Goal: Task Accomplishment & Management: Use online tool/utility

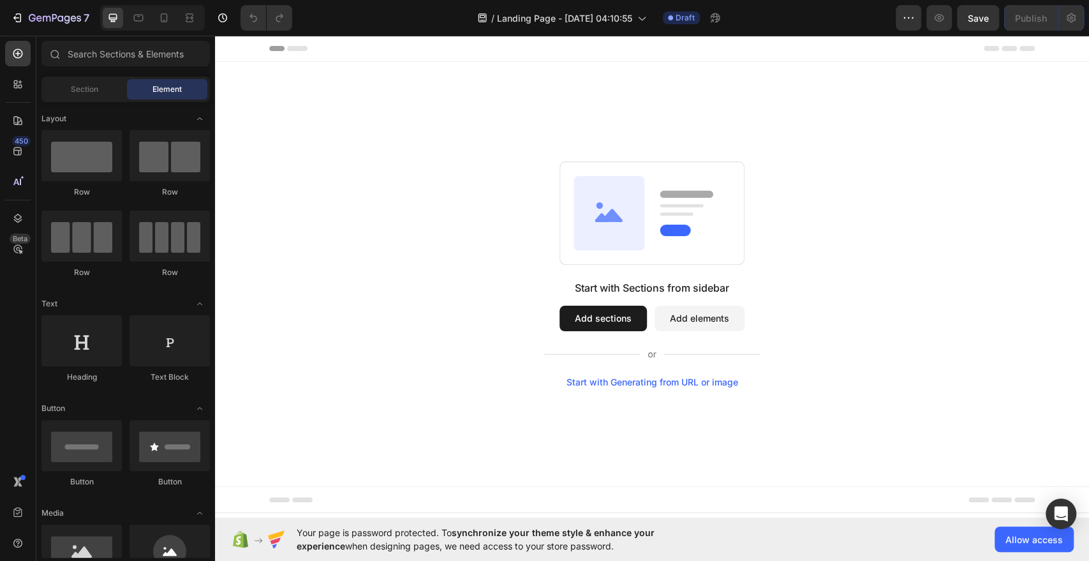
click at [609, 325] on button "Add sections" at bounding box center [602, 318] width 87 height 26
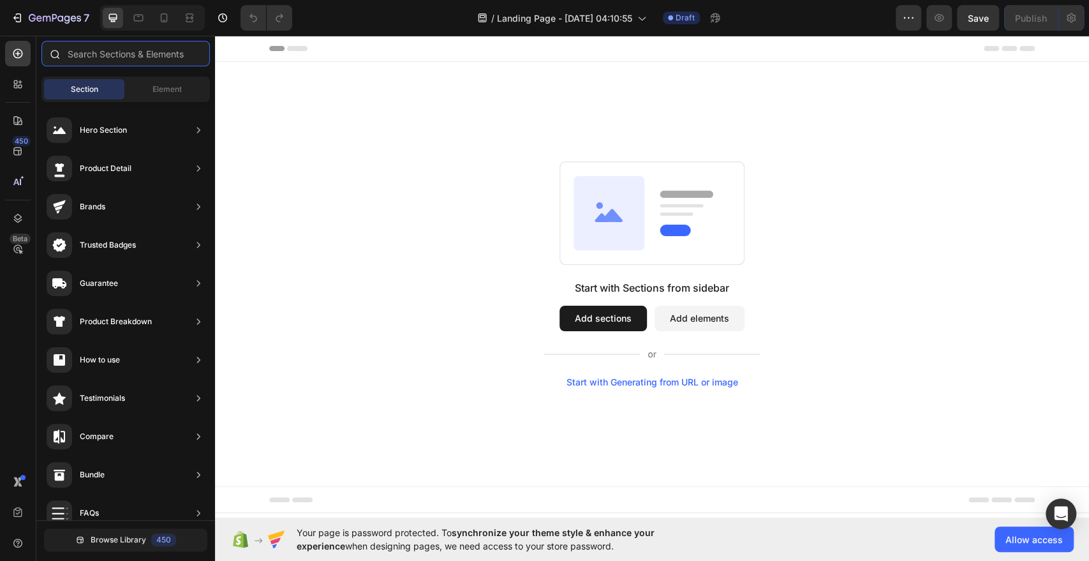
click at [139, 61] on input "text" at bounding box center [125, 54] width 168 height 26
click at [15, 154] on icon at bounding box center [17, 151] width 13 height 13
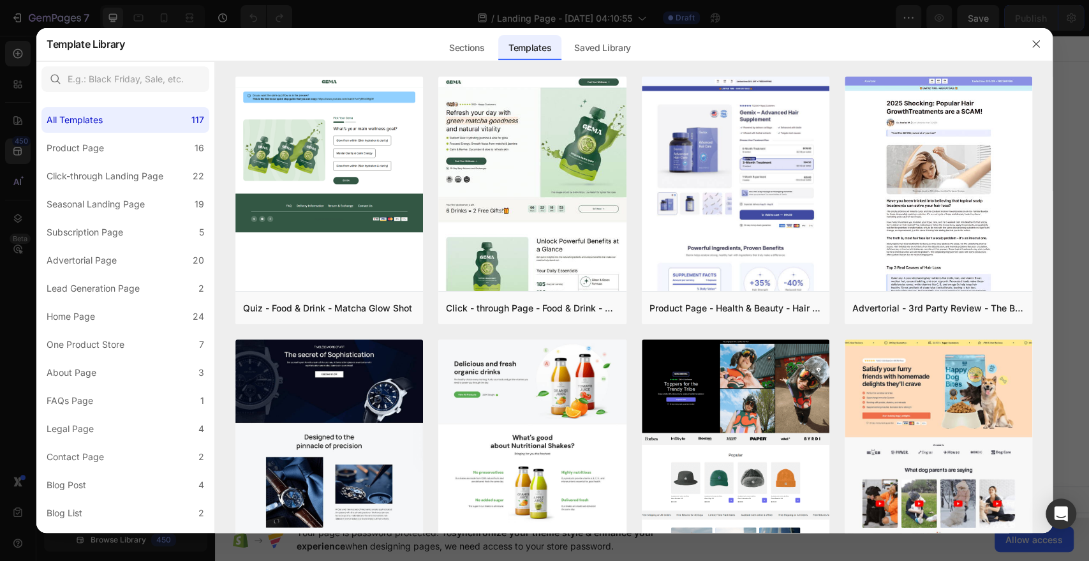
click at [20, 126] on div at bounding box center [544, 280] width 1089 height 561
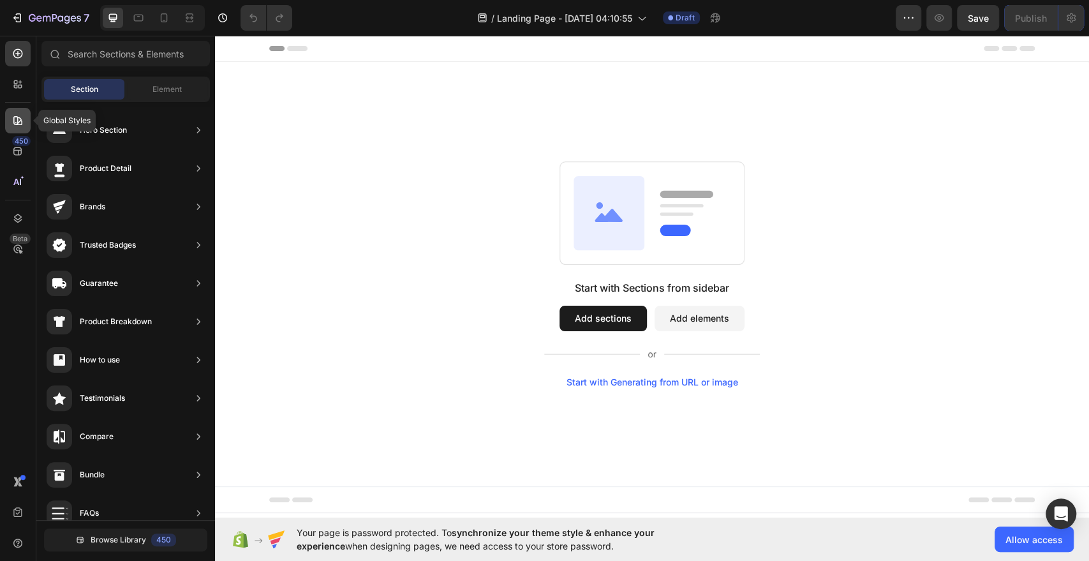
click at [18, 123] on icon at bounding box center [17, 120] width 13 height 13
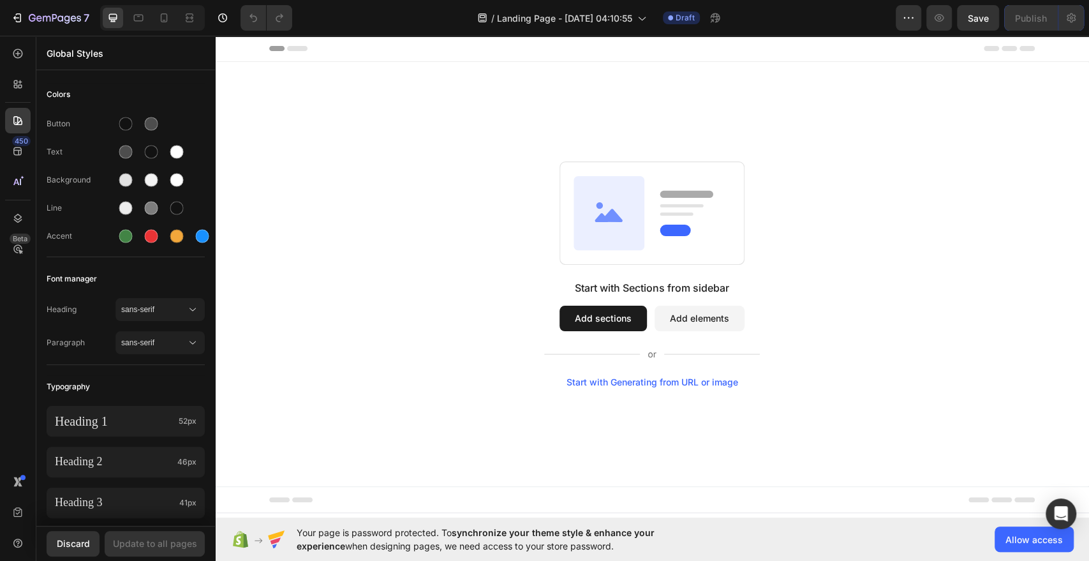
click at [16, 40] on div "450 Beta" at bounding box center [18, 298] width 36 height 525
click at [13, 60] on div at bounding box center [18, 54] width 26 height 26
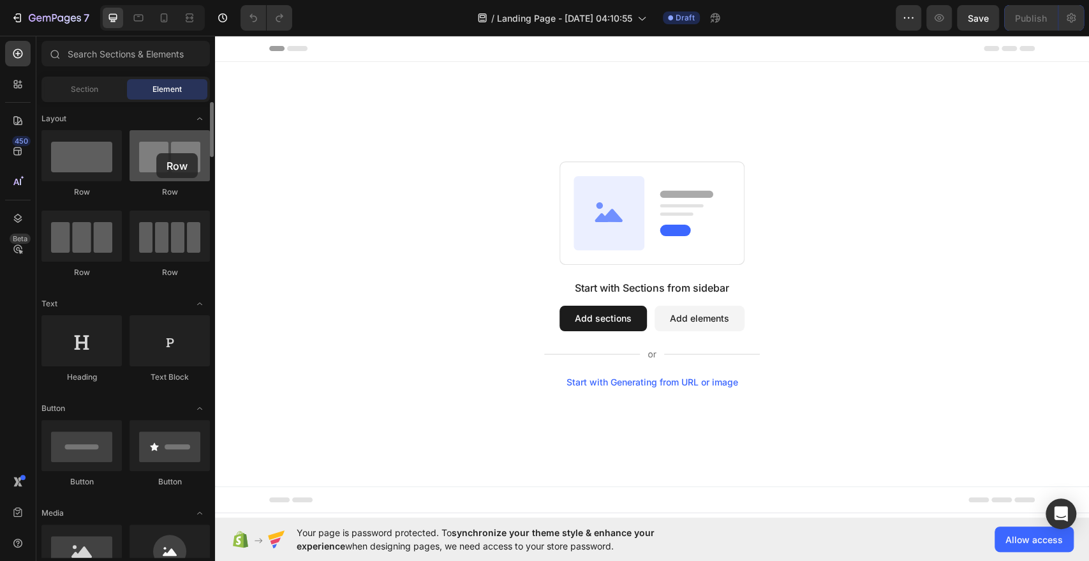
click at [156, 153] on div at bounding box center [169, 155] width 80 height 51
click at [152, 167] on div at bounding box center [169, 155] width 80 height 51
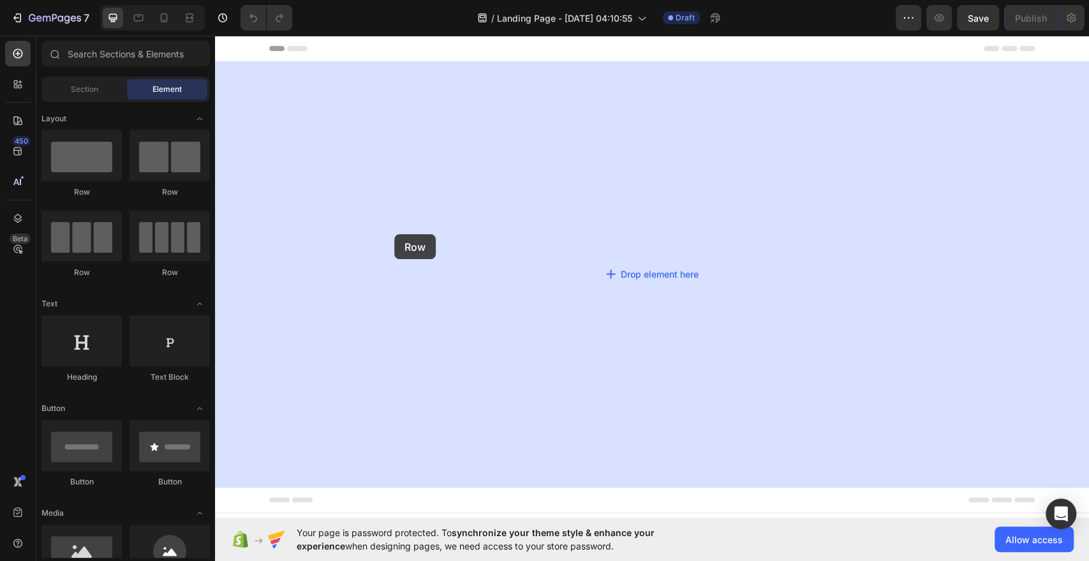
drag, startPoint x: 367, startPoint y: 202, endPoint x: 396, endPoint y: 234, distance: 42.9
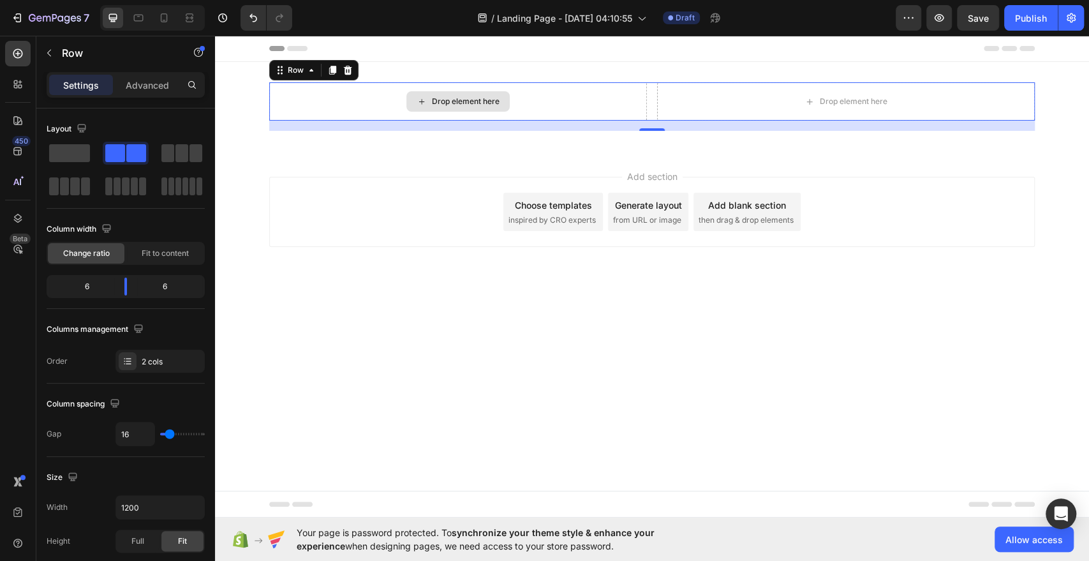
click at [494, 106] on div "Drop element here" at bounding box center [457, 101] width 103 height 20
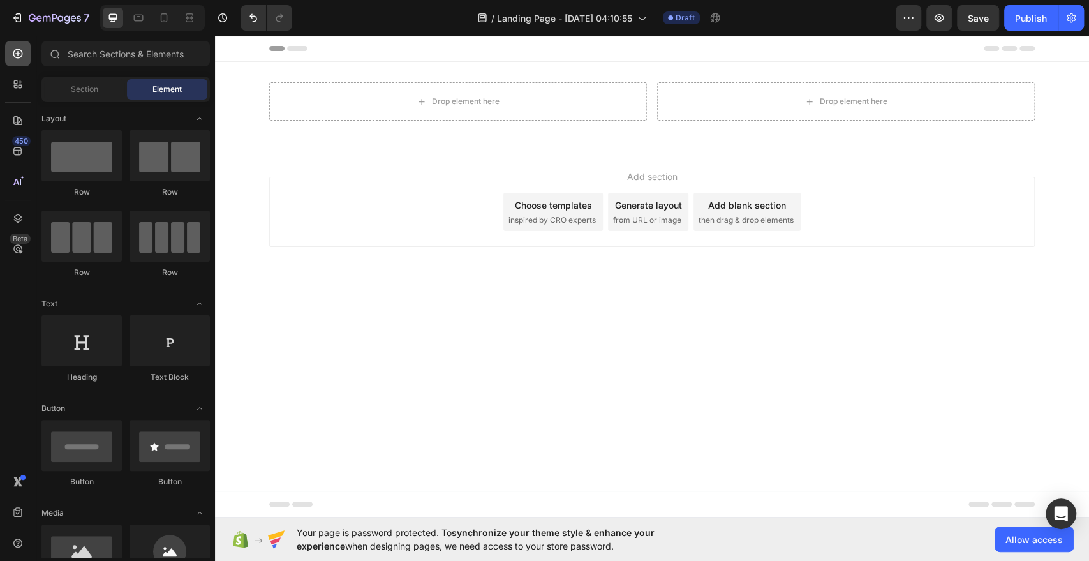
click at [20, 62] on div at bounding box center [18, 54] width 26 height 26
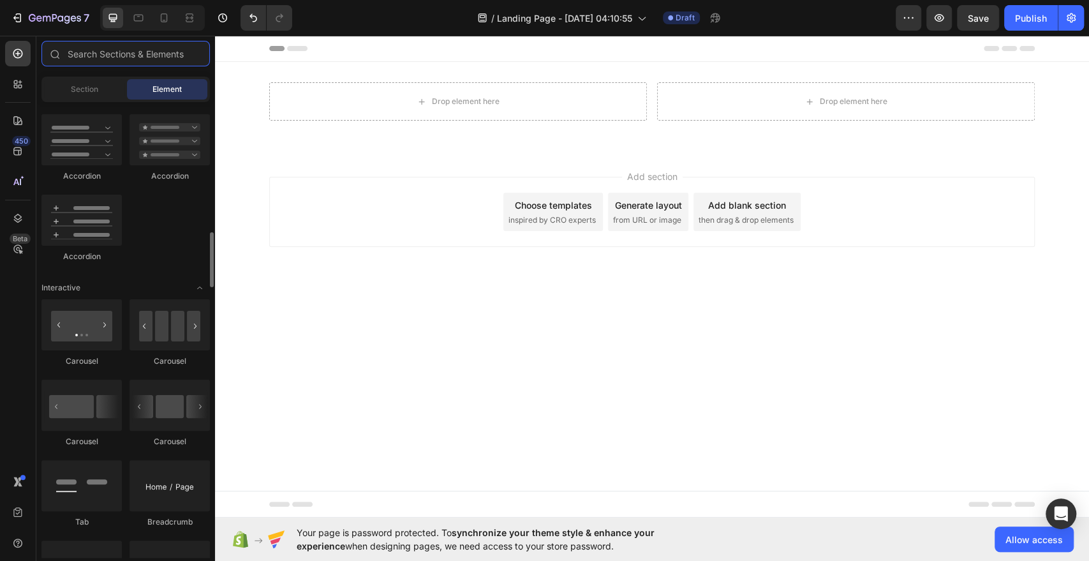
scroll to position [1105, 0]
click at [128, 56] on input "text" at bounding box center [125, 54] width 168 height 26
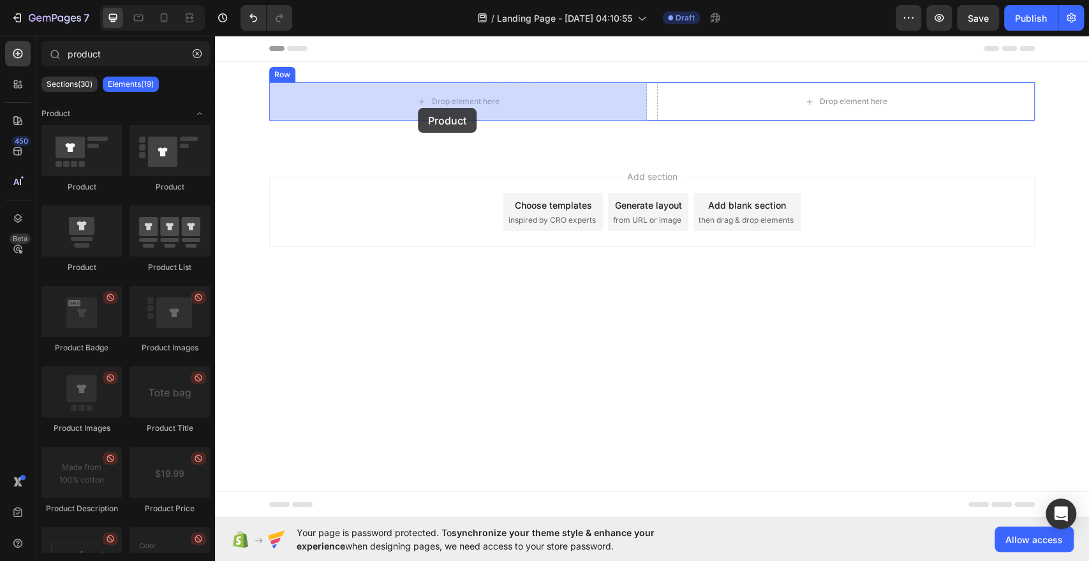
drag, startPoint x: 318, startPoint y: 271, endPoint x: 418, endPoint y: 108, distance: 191.5
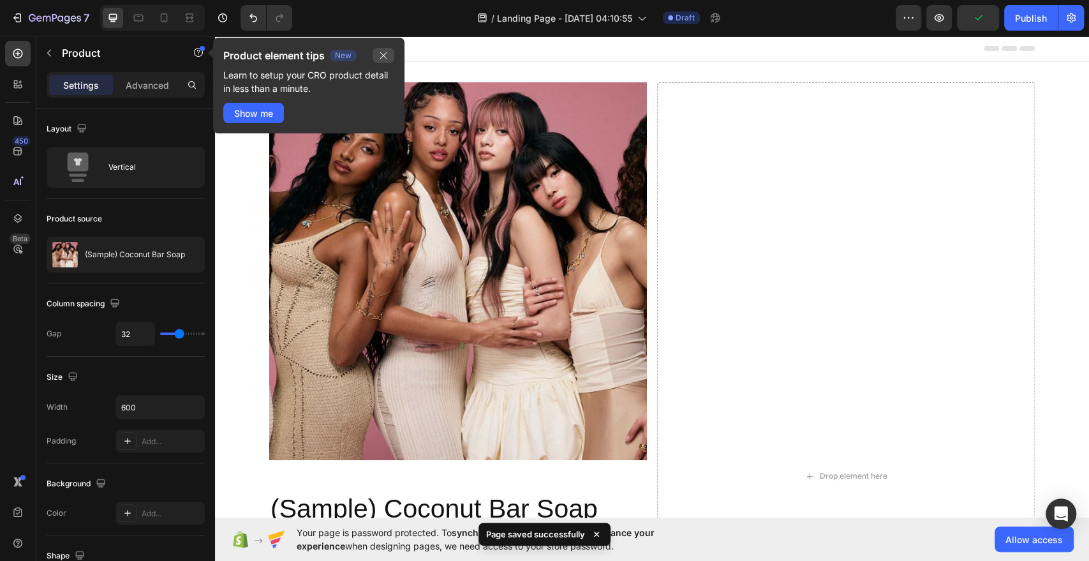
click at [385, 57] on icon "button" at bounding box center [383, 55] width 10 height 10
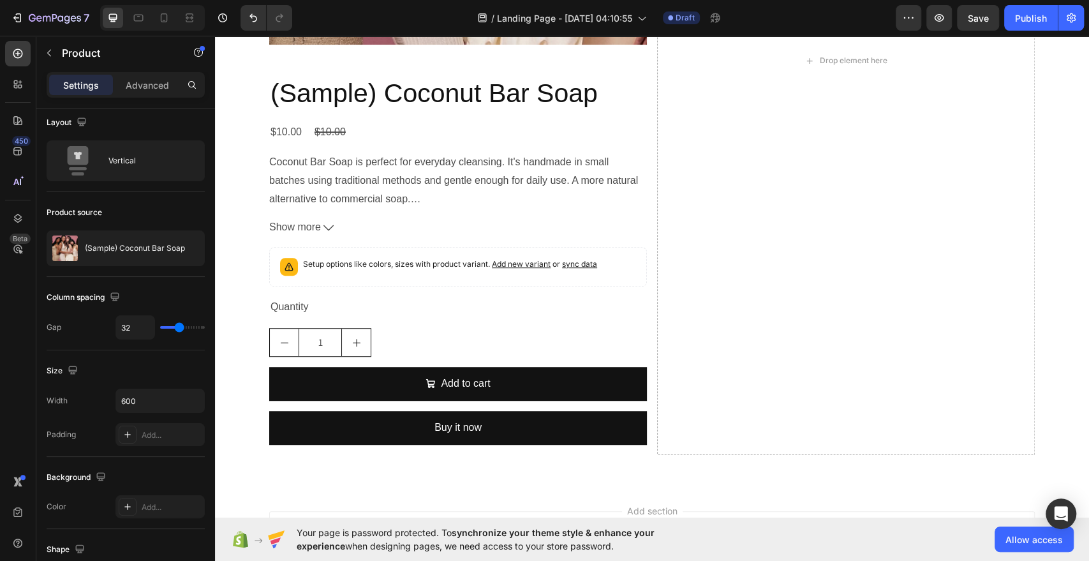
scroll to position [0, 0]
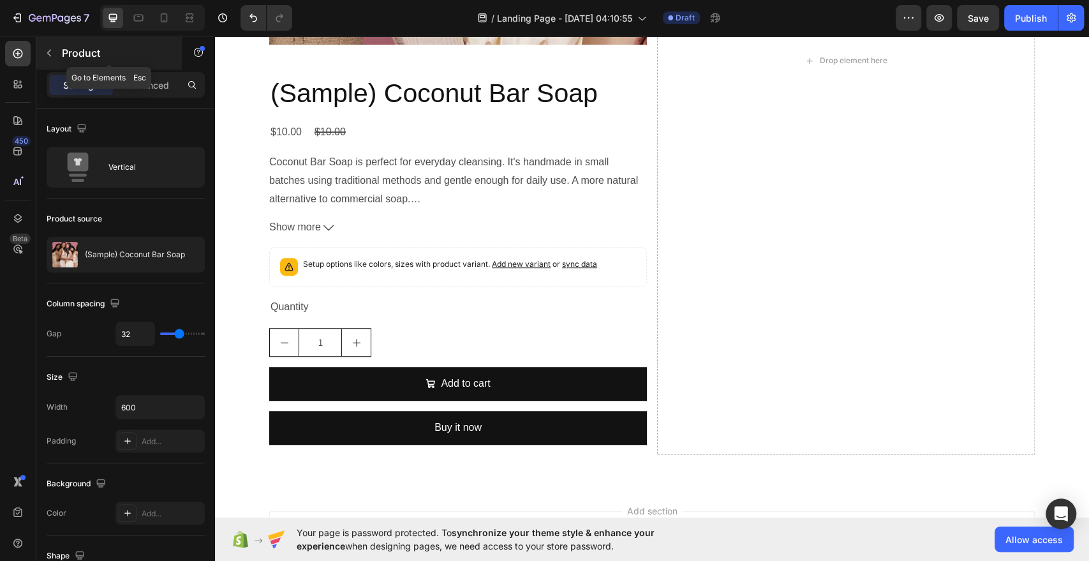
click at [50, 45] on button "button" at bounding box center [49, 53] width 20 height 20
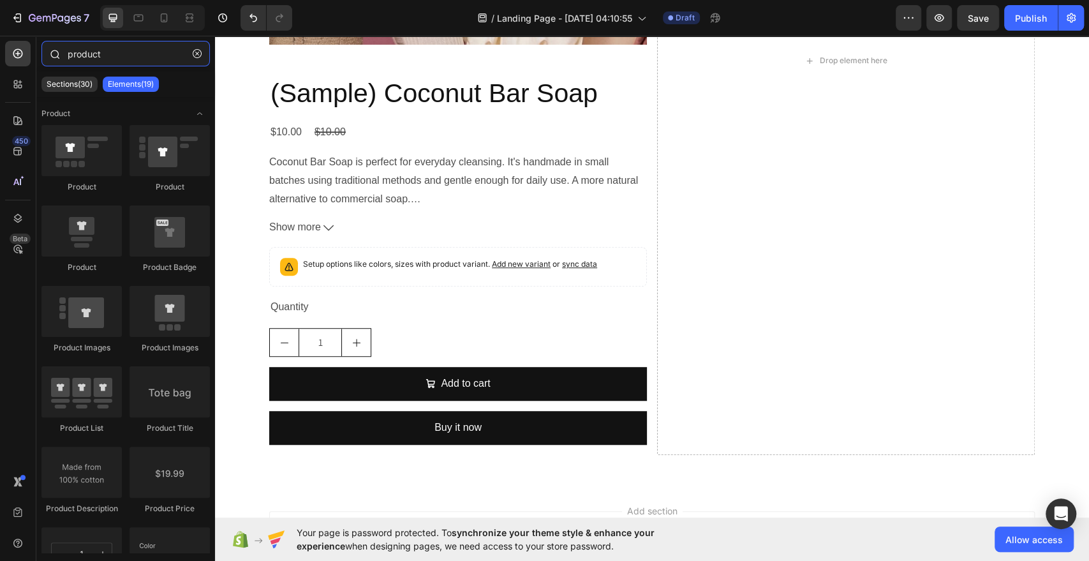
click at [96, 53] on input "product" at bounding box center [125, 54] width 168 height 26
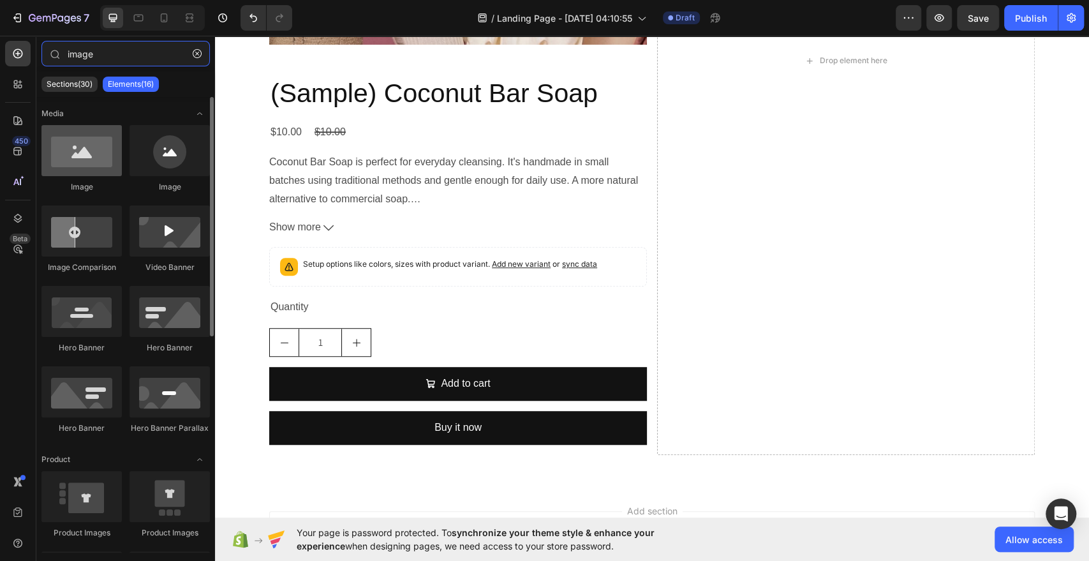
type input "image"
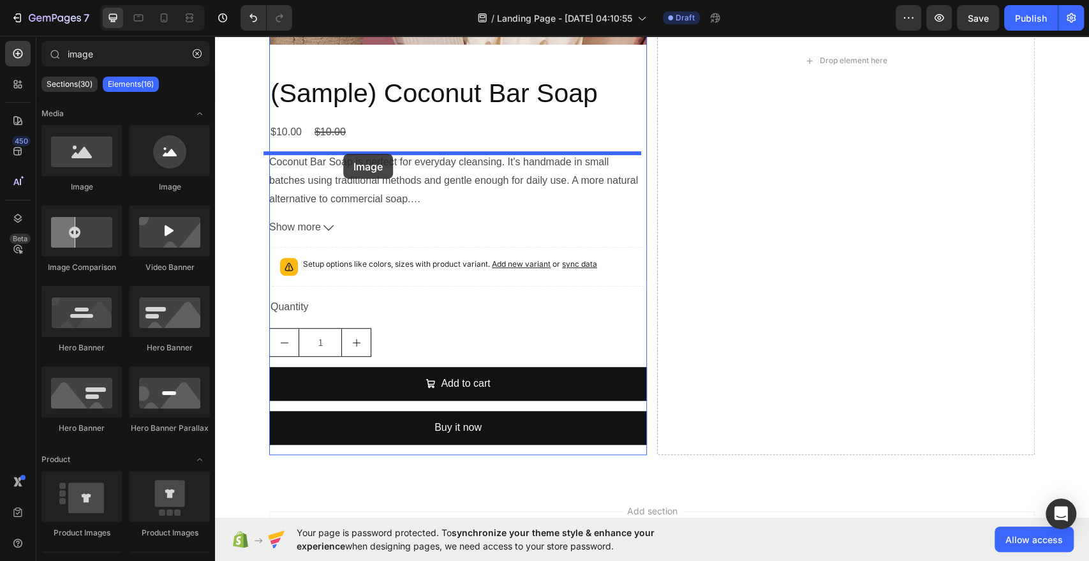
drag, startPoint x: 321, startPoint y: 187, endPoint x: 343, endPoint y: 154, distance: 40.0
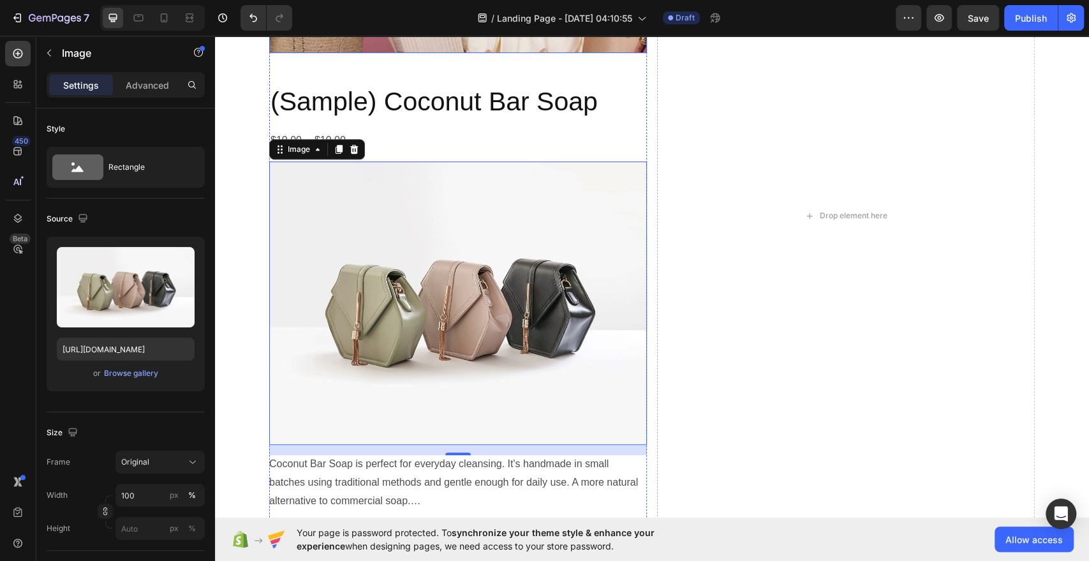
scroll to position [417, 0]
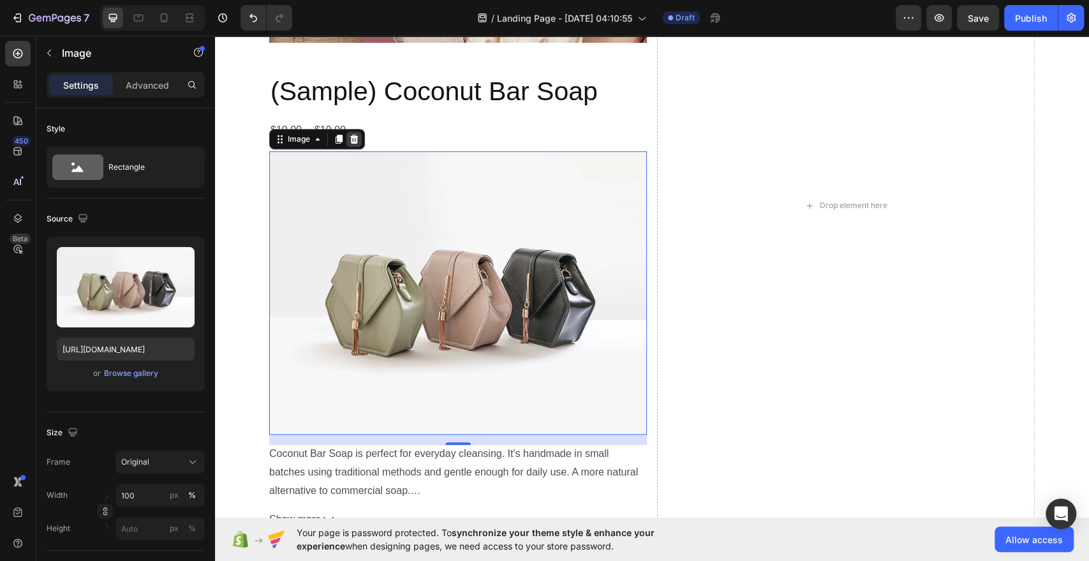
click at [351, 138] on icon at bounding box center [354, 139] width 8 height 9
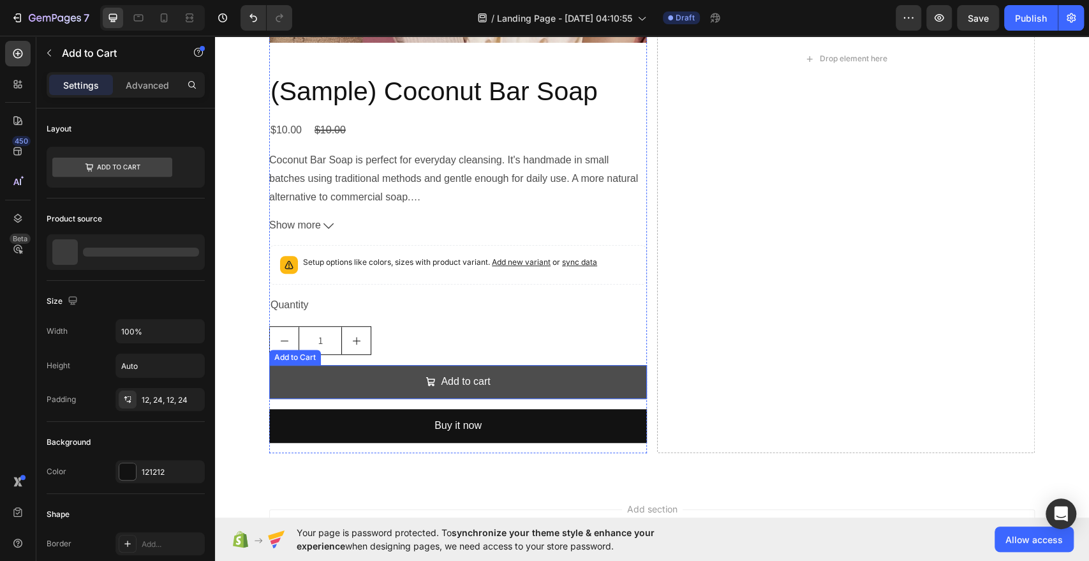
click at [540, 395] on button "Add to cart" at bounding box center [458, 382] width 378 height 34
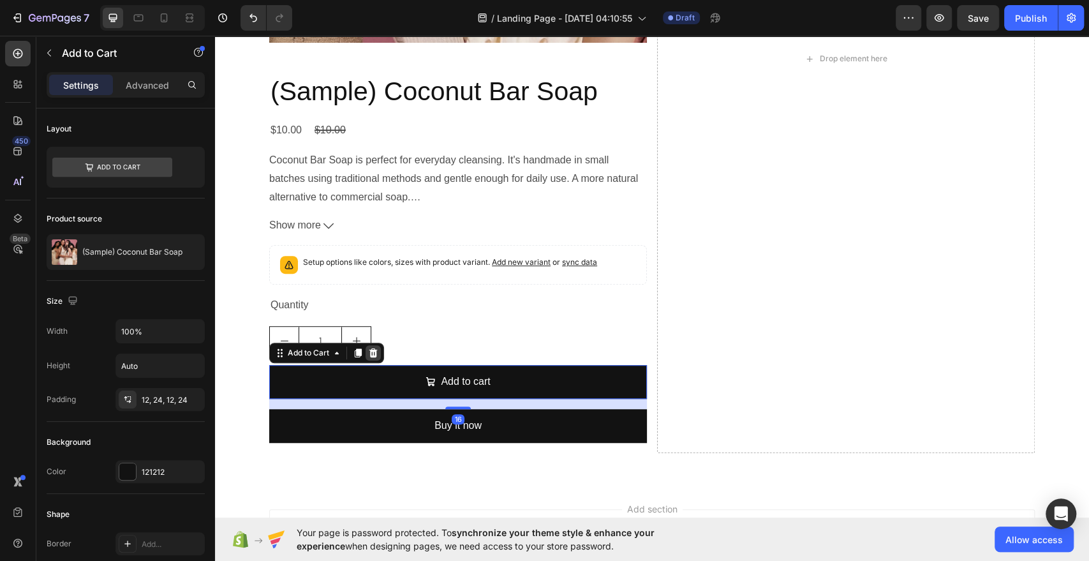
click at [369, 351] on icon at bounding box center [373, 352] width 8 height 9
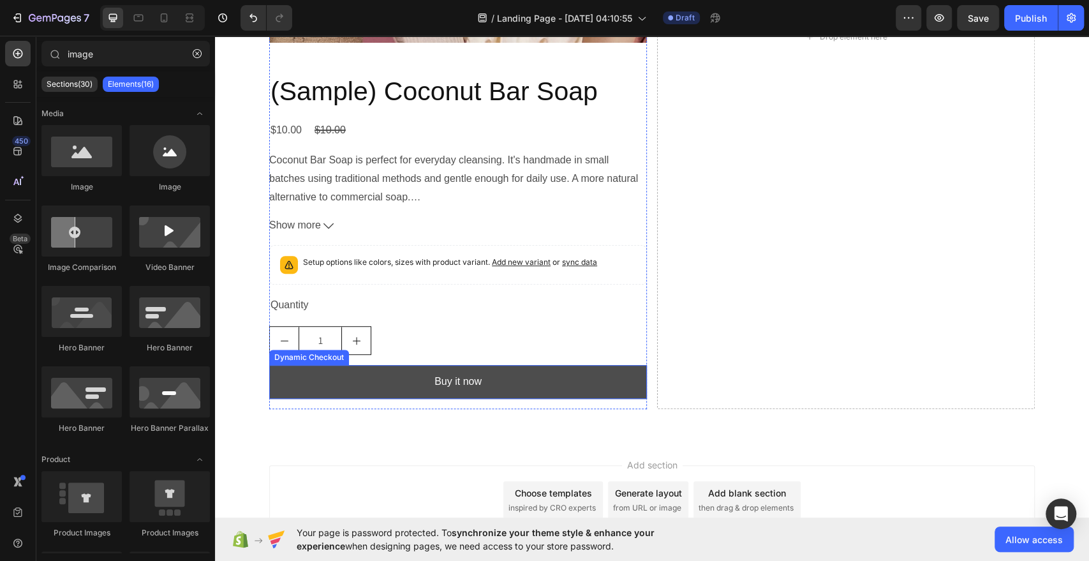
click at [379, 376] on button "Buy it now" at bounding box center [458, 382] width 378 height 34
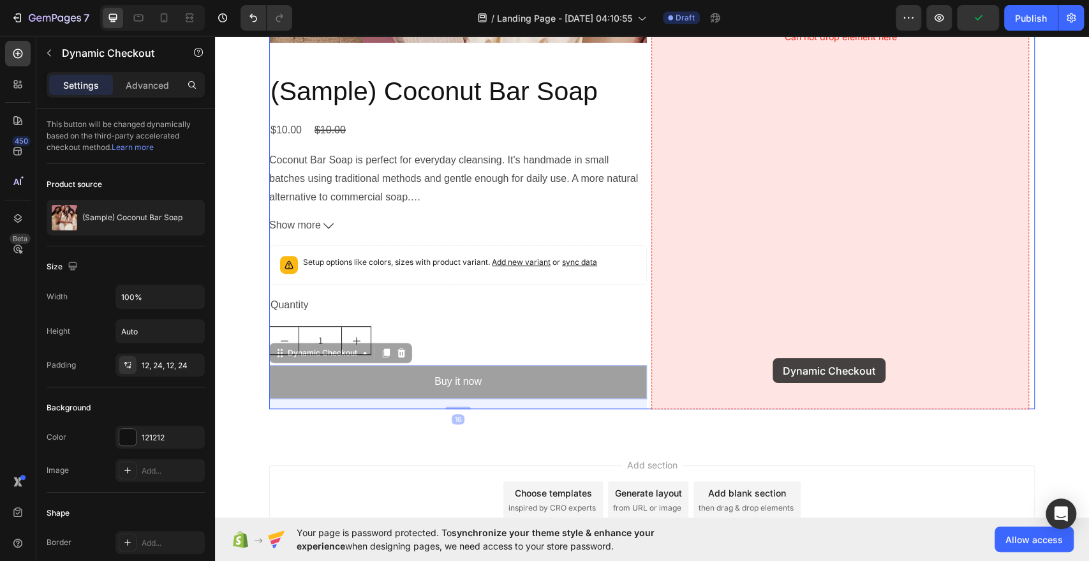
drag, startPoint x: 415, startPoint y: 396, endPoint x: 772, endPoint y: 358, distance: 359.2
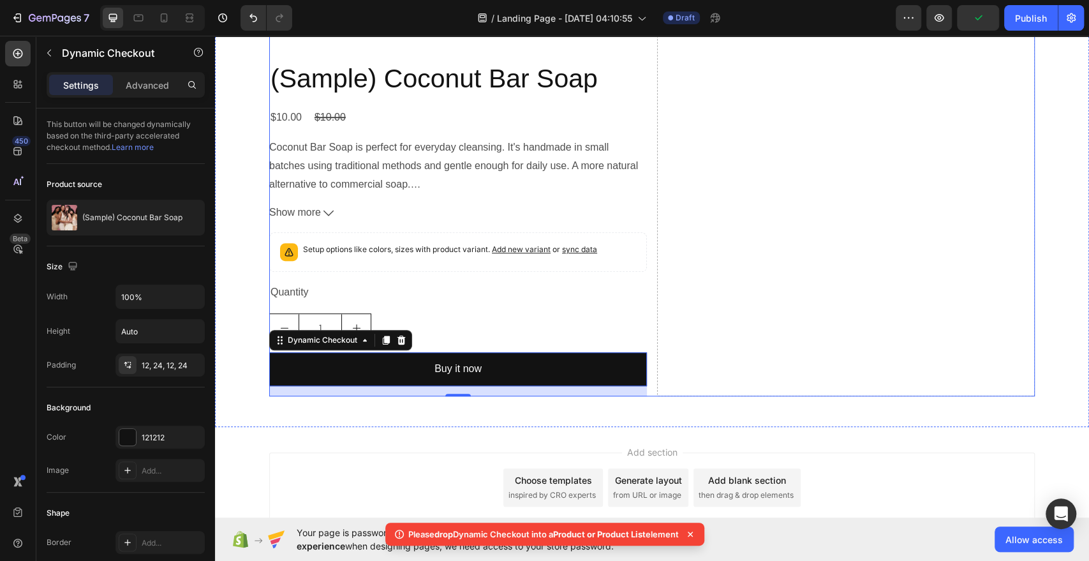
scroll to position [437, 0]
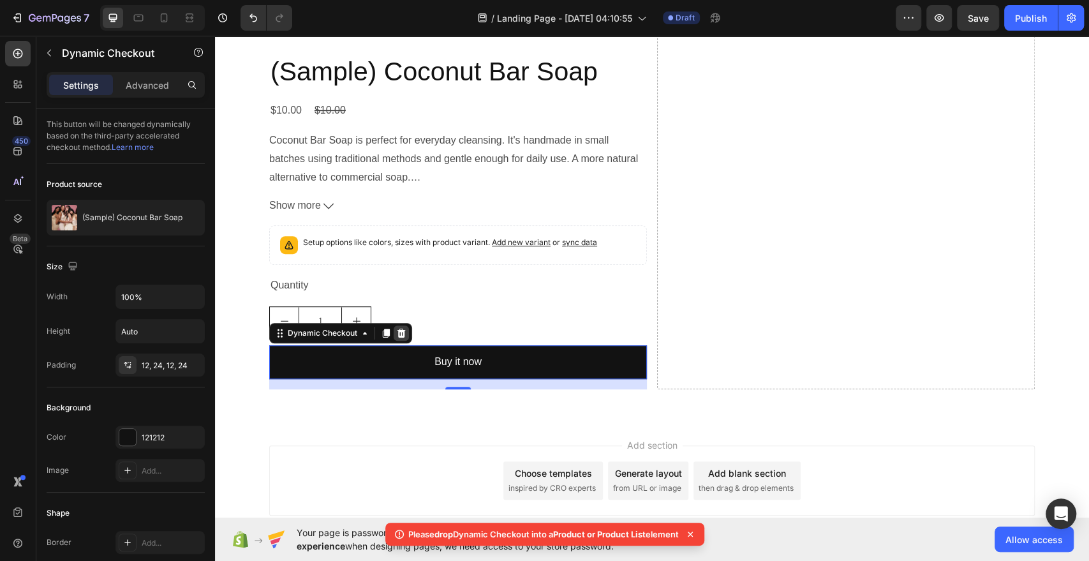
click at [399, 332] on icon at bounding box center [401, 333] width 10 height 10
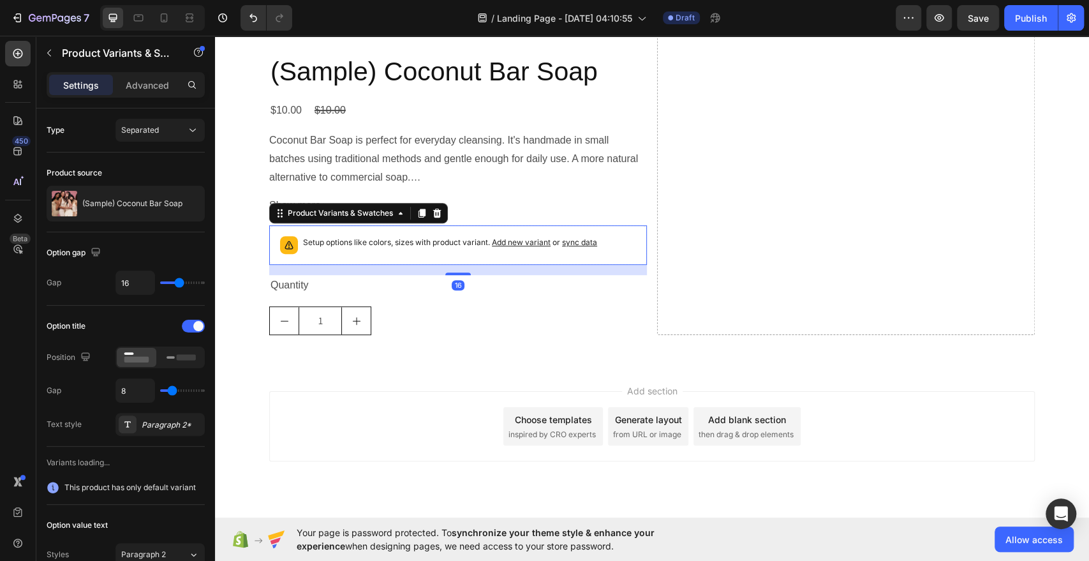
click at [372, 246] on p "Setup options like colors, sizes with product variant. Add new variant or sync …" at bounding box center [450, 242] width 294 height 13
click at [434, 209] on icon at bounding box center [437, 213] width 10 height 10
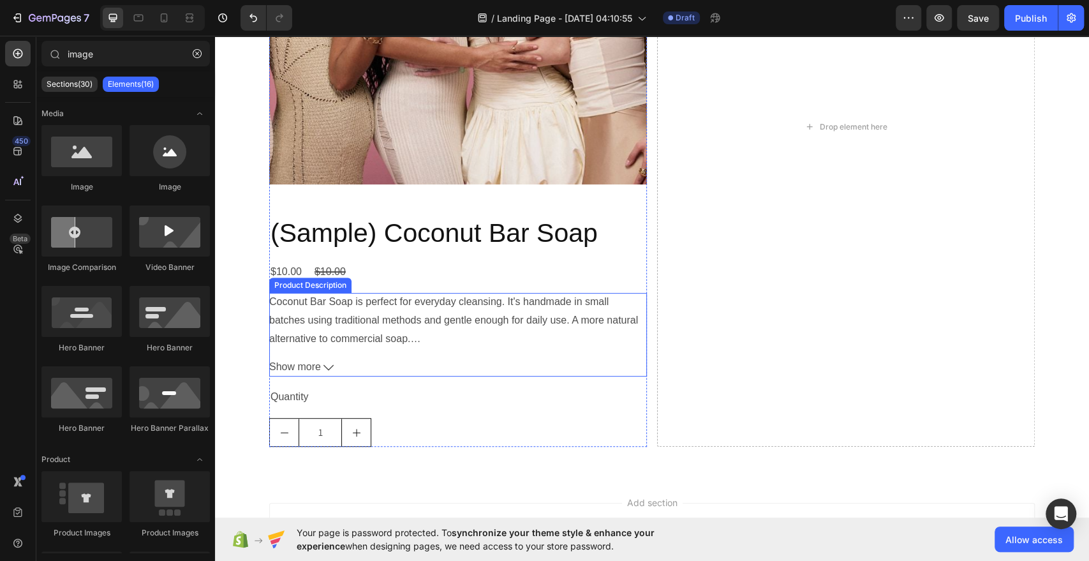
scroll to position [265, 0]
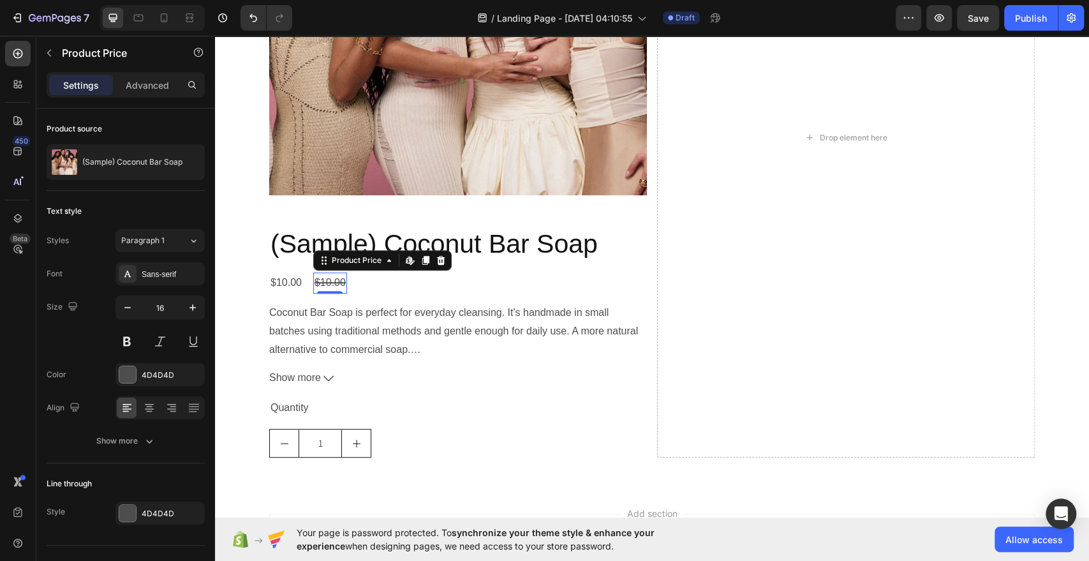
click at [332, 284] on div "$10.00" at bounding box center [330, 282] width 34 height 21
click at [443, 265] on div "Product Price Edit content in Shopify" at bounding box center [382, 260] width 138 height 20
click at [433, 254] on div at bounding box center [440, 260] width 15 height 15
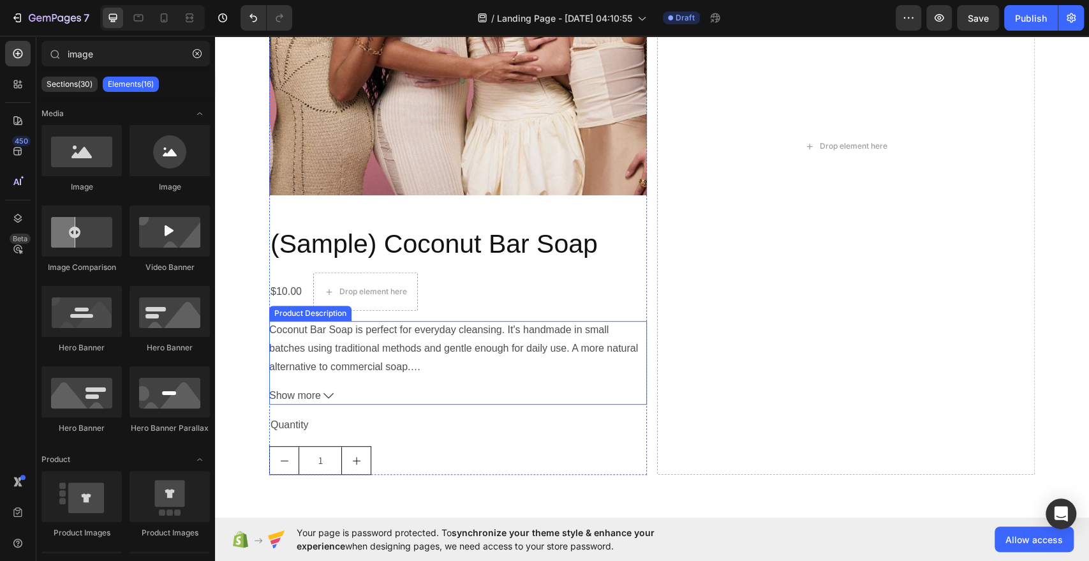
click at [400, 386] on button "Show more" at bounding box center [458, 395] width 378 height 18
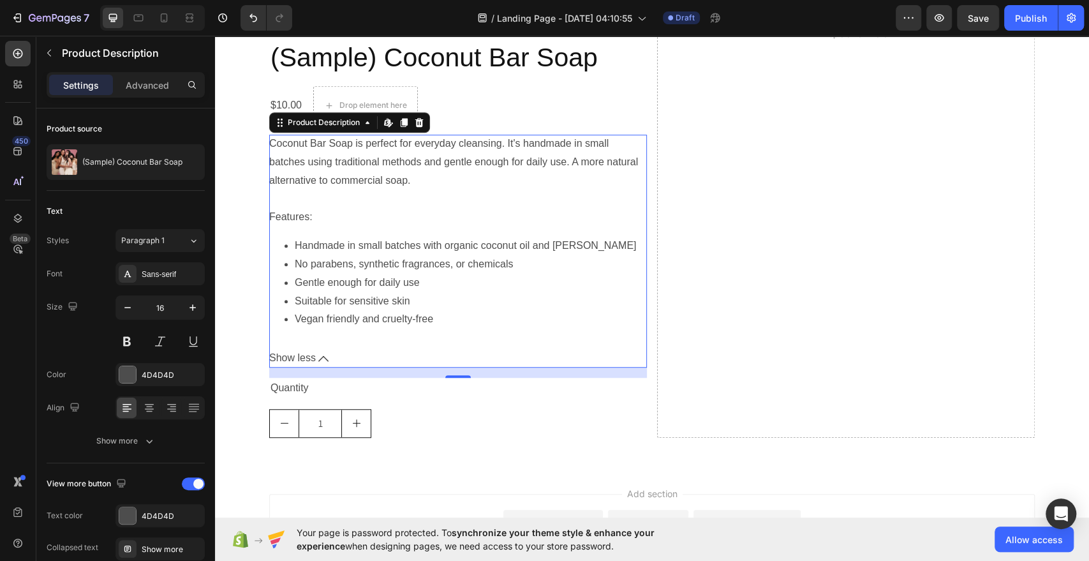
scroll to position [445, 0]
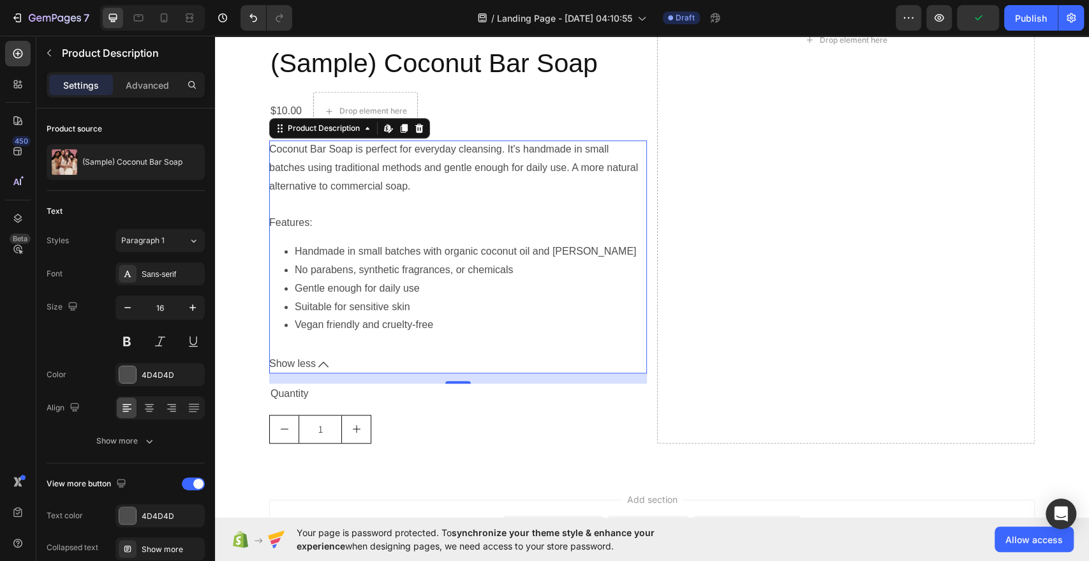
click at [318, 359] on icon at bounding box center [323, 364] width 10 height 10
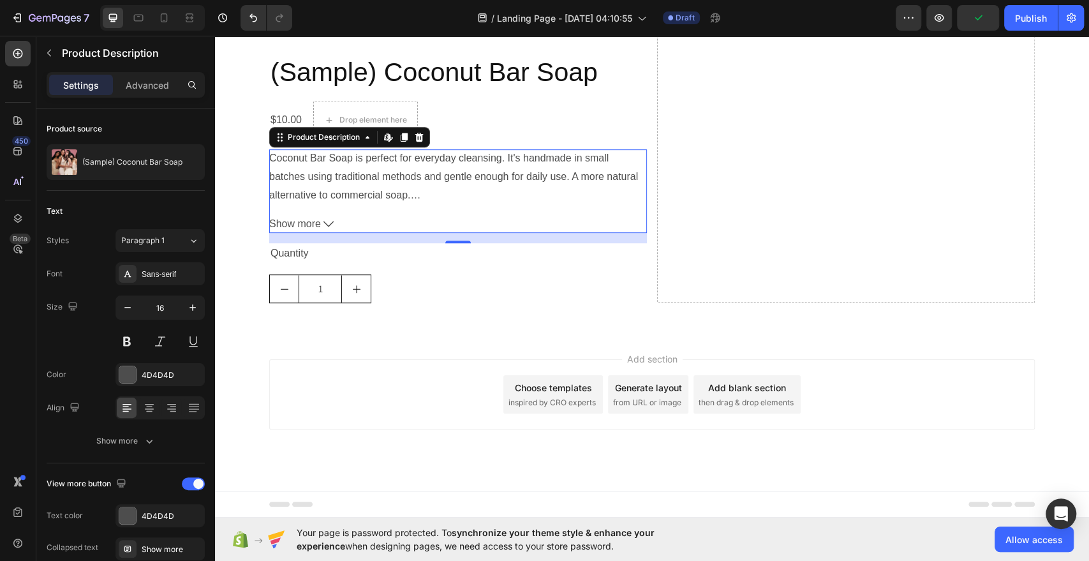
scroll to position [436, 0]
click at [384, 140] on icon at bounding box center [386, 137] width 5 height 8
click at [364, 135] on icon at bounding box center [367, 138] width 10 height 10
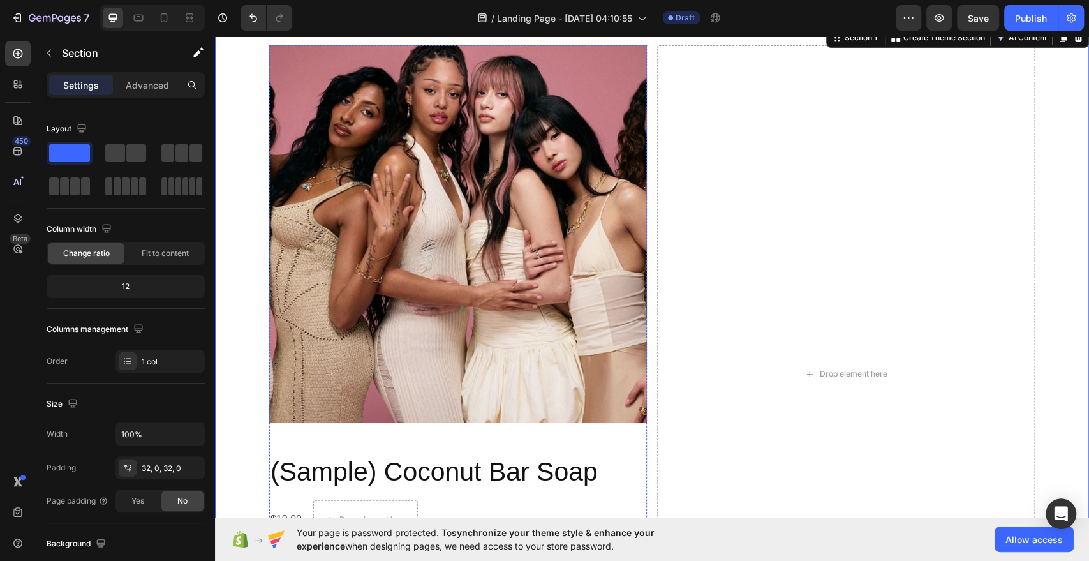
scroll to position [34, 0]
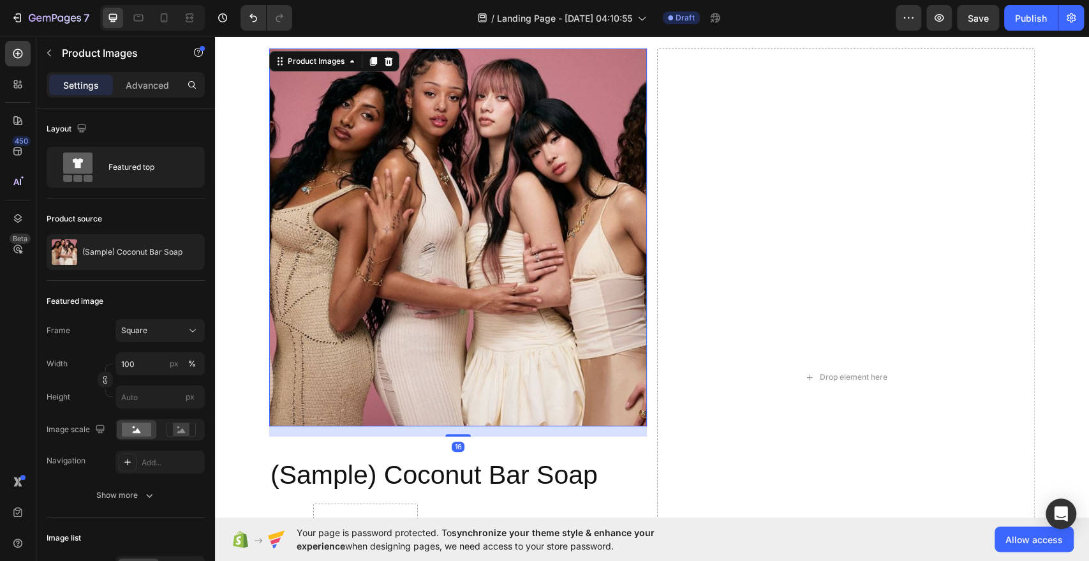
click at [362, 179] on img at bounding box center [458, 237] width 378 height 378
click at [349, 62] on icon at bounding box center [352, 61] width 10 height 10
click at [351, 62] on icon at bounding box center [352, 61] width 10 height 10
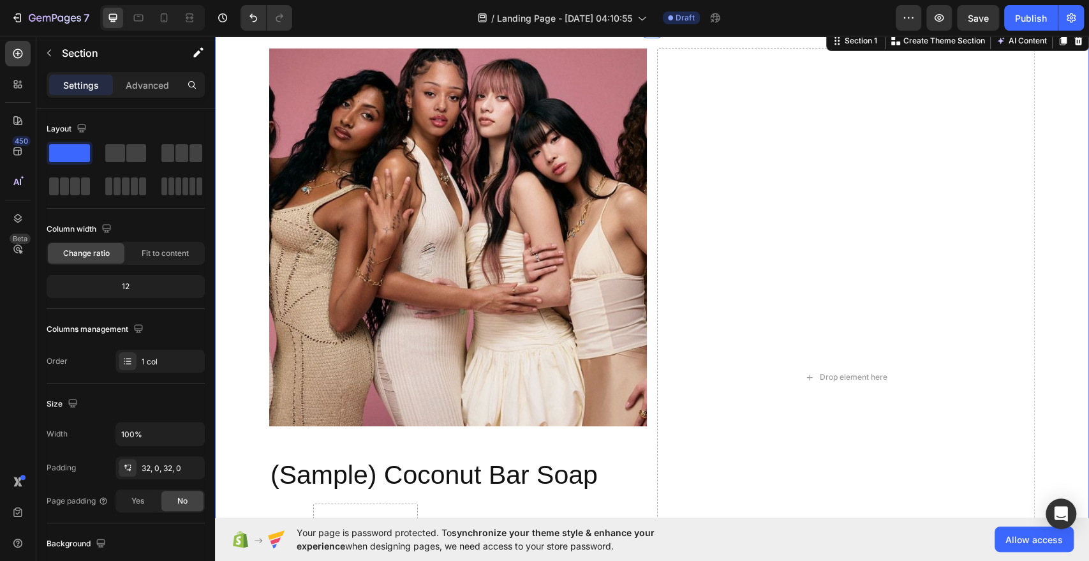
click at [225, 195] on div "Product Images (Sample) Coconut Bar Soap Product Title $10.00 Product Price Pro…" at bounding box center [652, 381] width 874 height 667
click at [142, 251] on span "Fit to content" at bounding box center [165, 252] width 47 height 11
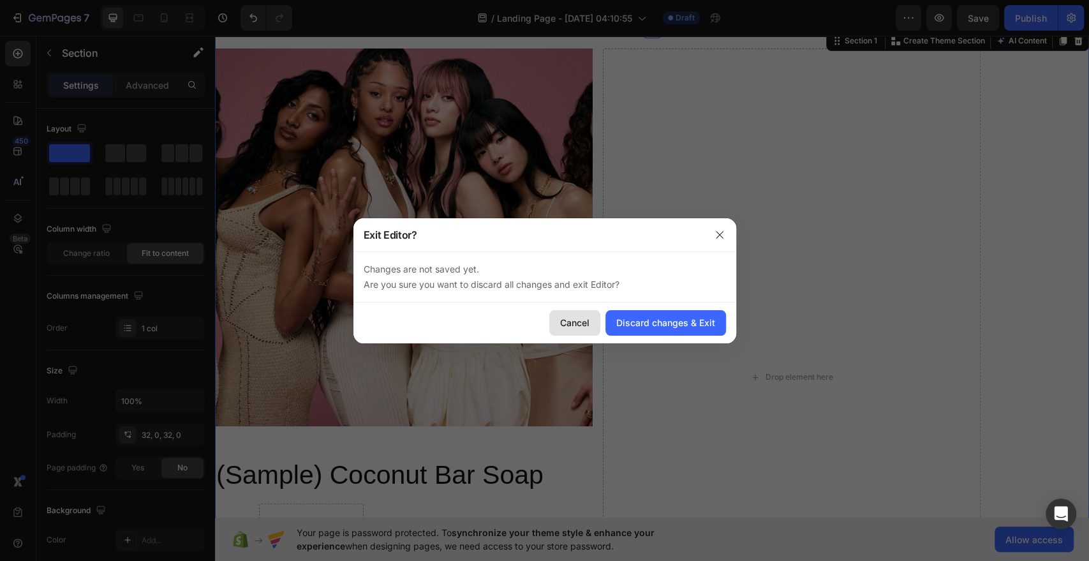
click at [582, 323] on div "Cancel" at bounding box center [574, 322] width 29 height 13
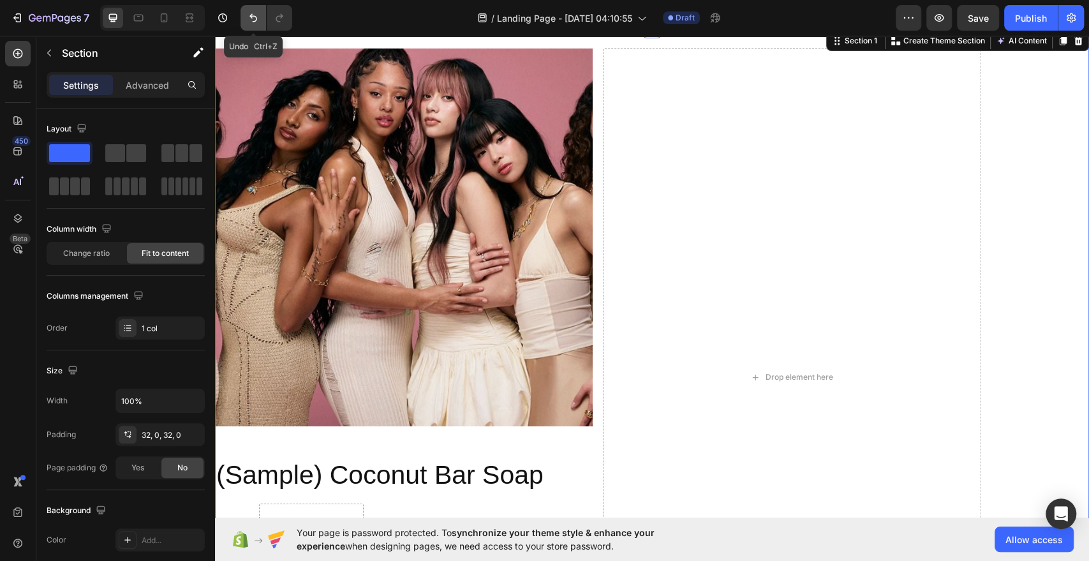
click at [256, 22] on icon "Undo/Redo" at bounding box center [253, 17] width 13 height 13
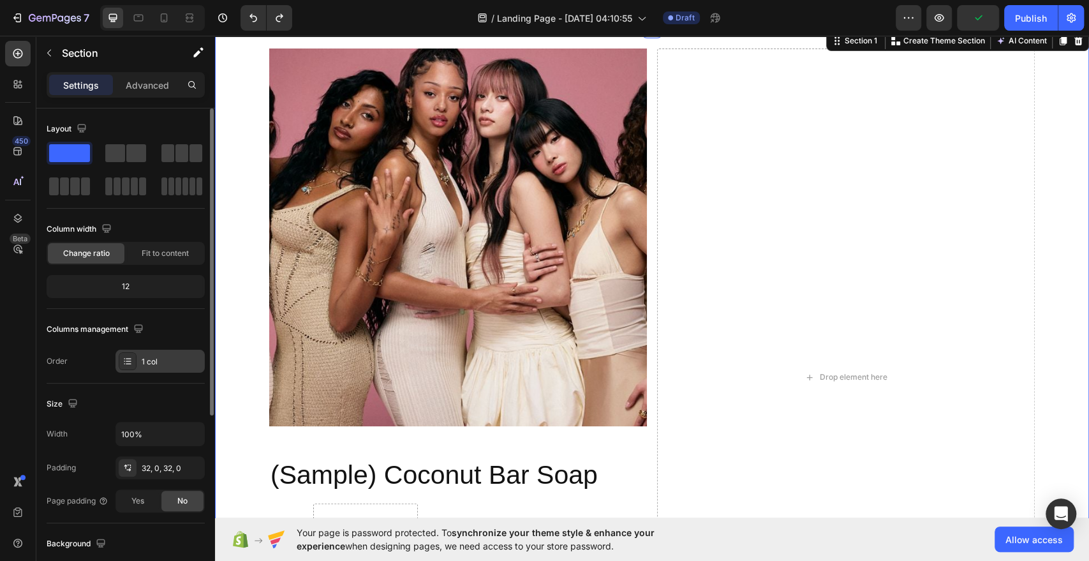
click at [187, 360] on div "1 col" at bounding box center [172, 361] width 60 height 11
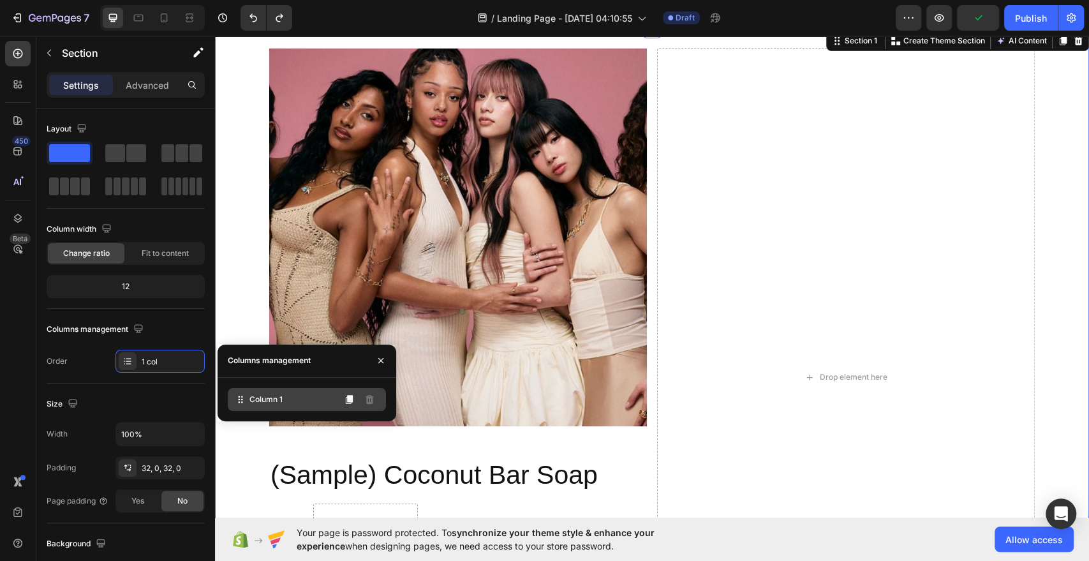
click at [270, 398] on span "Column 1" at bounding box center [265, 398] width 33 height 11
click at [240, 400] on icon at bounding box center [240, 399] width 13 height 13
click at [136, 144] on span at bounding box center [136, 153] width 20 height 18
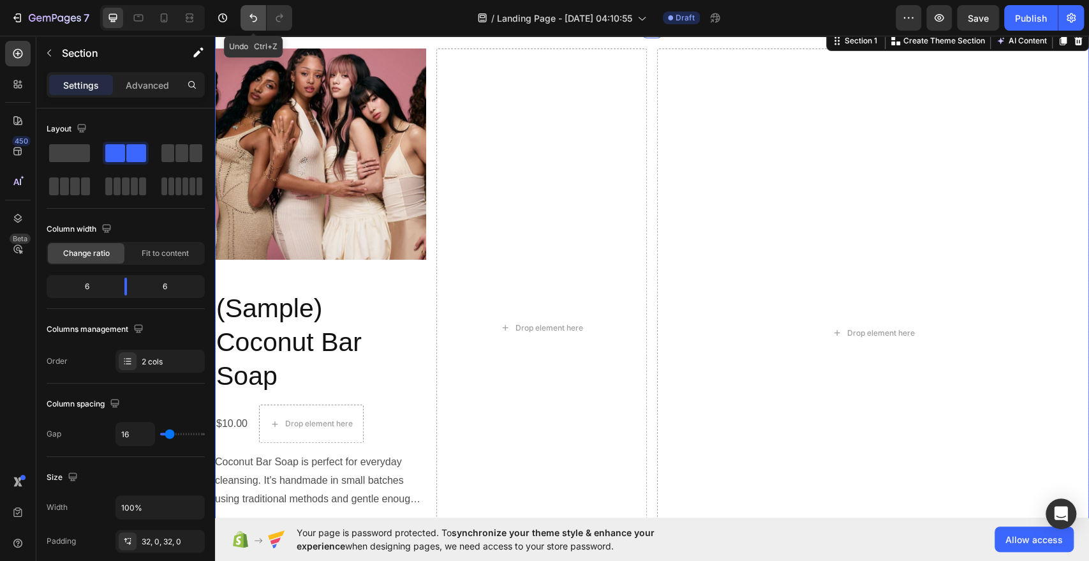
click at [255, 22] on icon "Undo/Redo" at bounding box center [253, 17] width 13 height 13
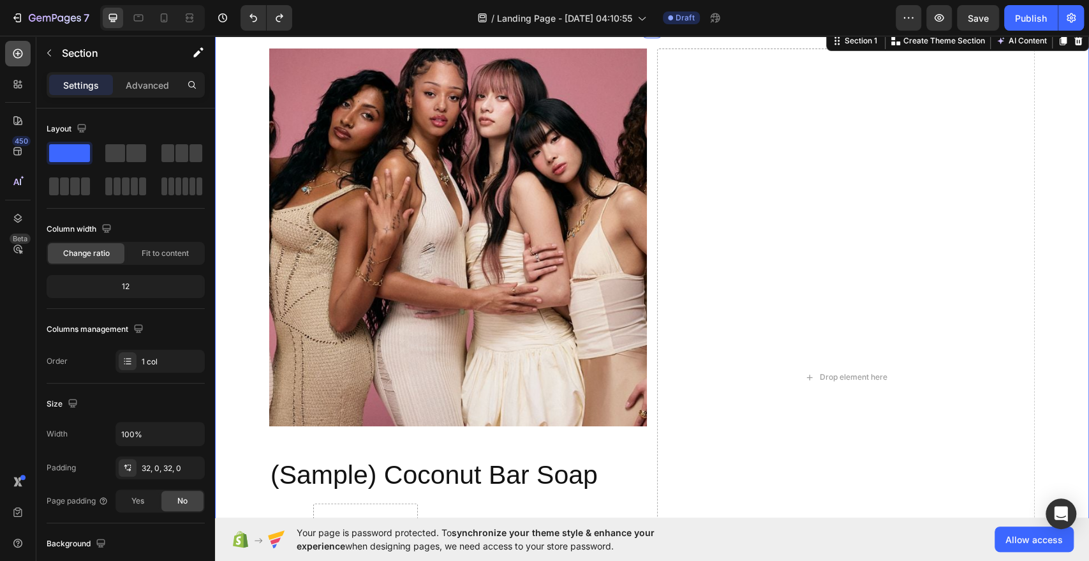
click at [20, 50] on icon at bounding box center [18, 54] width 10 height 10
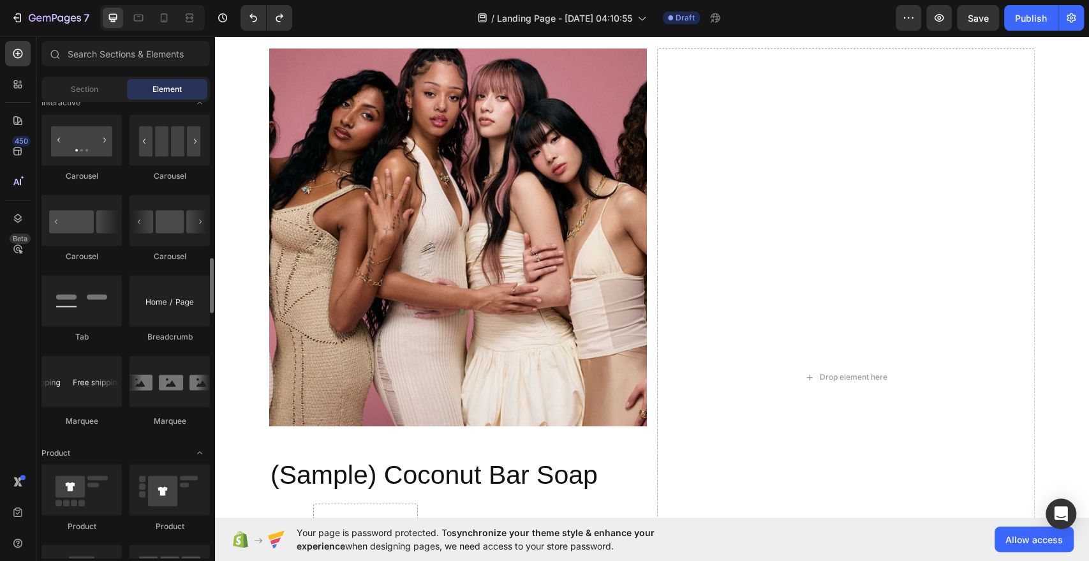
scroll to position [1291, 0]
click at [114, 50] on input "text" at bounding box center [125, 54] width 168 height 26
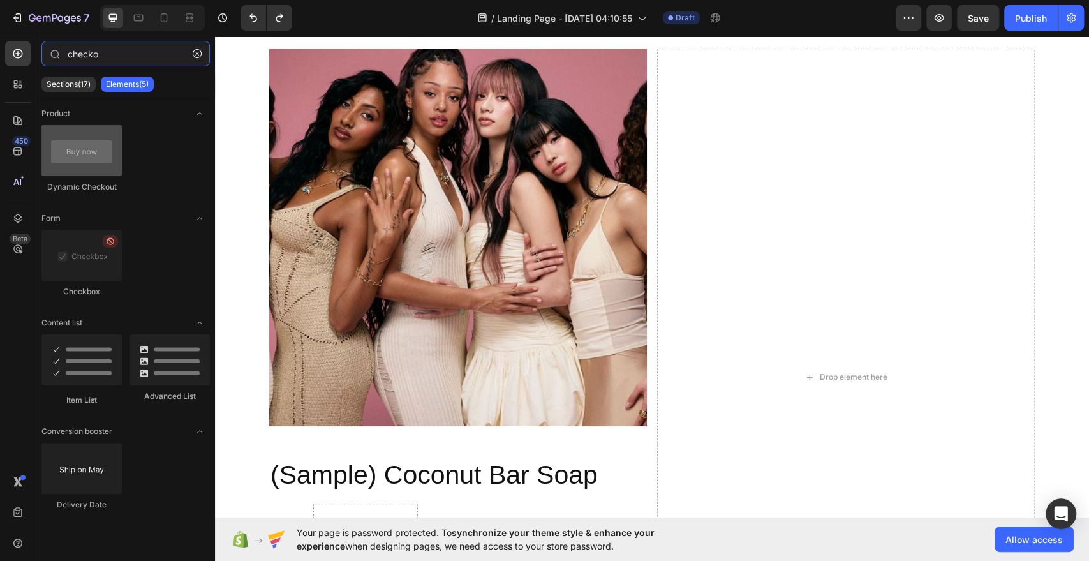
type input "checko"
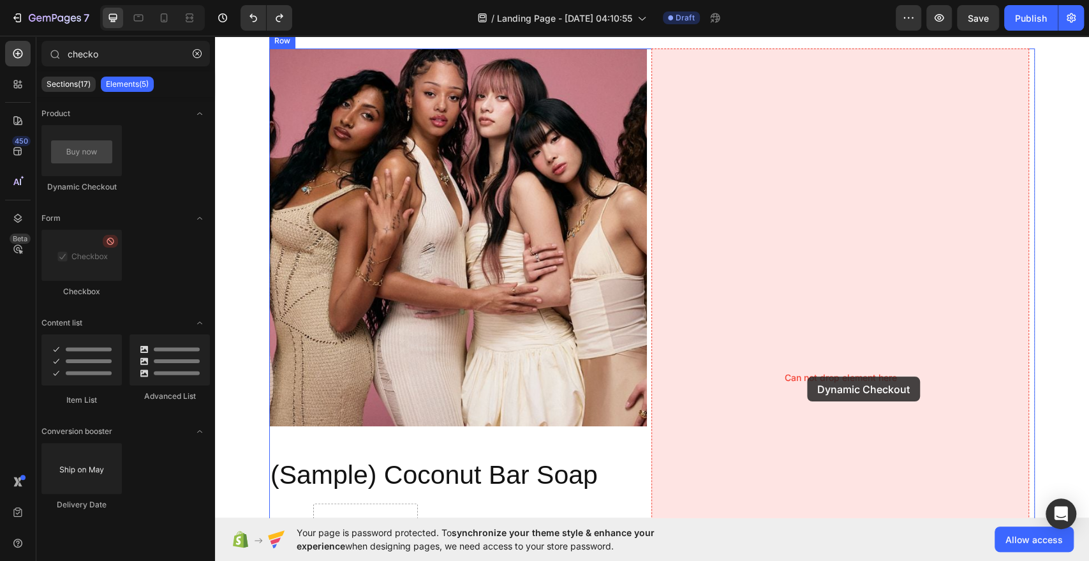
drag, startPoint x: 303, startPoint y: 184, endPoint x: 795, endPoint y: 380, distance: 530.1
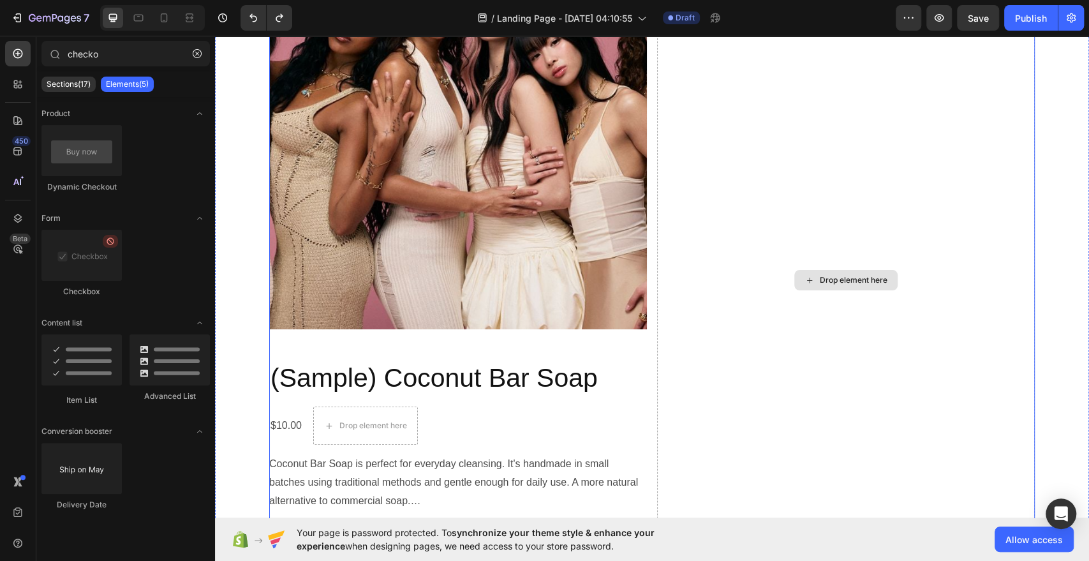
scroll to position [0, 0]
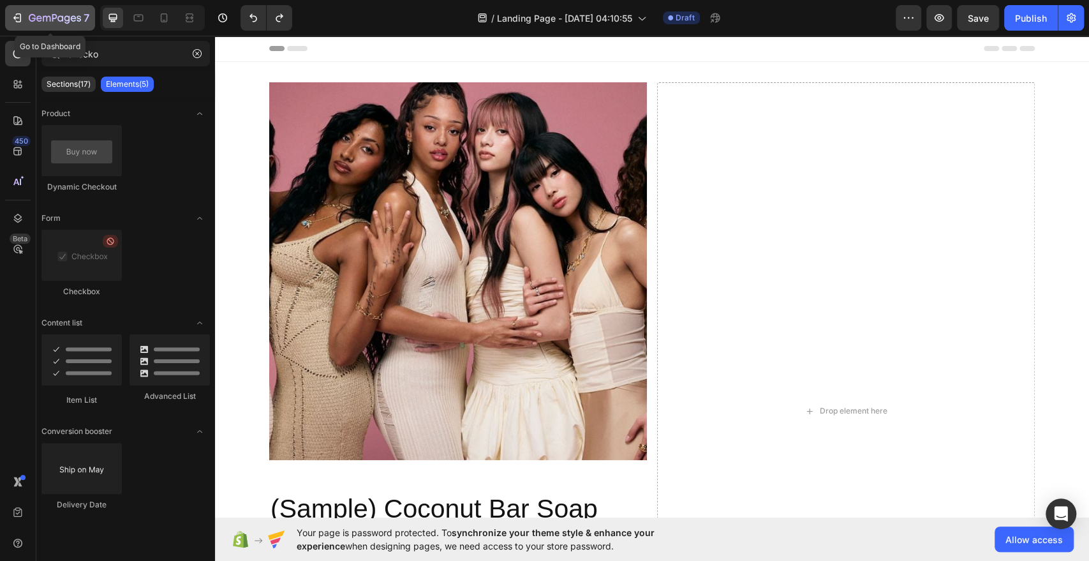
click at [21, 15] on icon "button" at bounding box center [17, 17] width 13 height 13
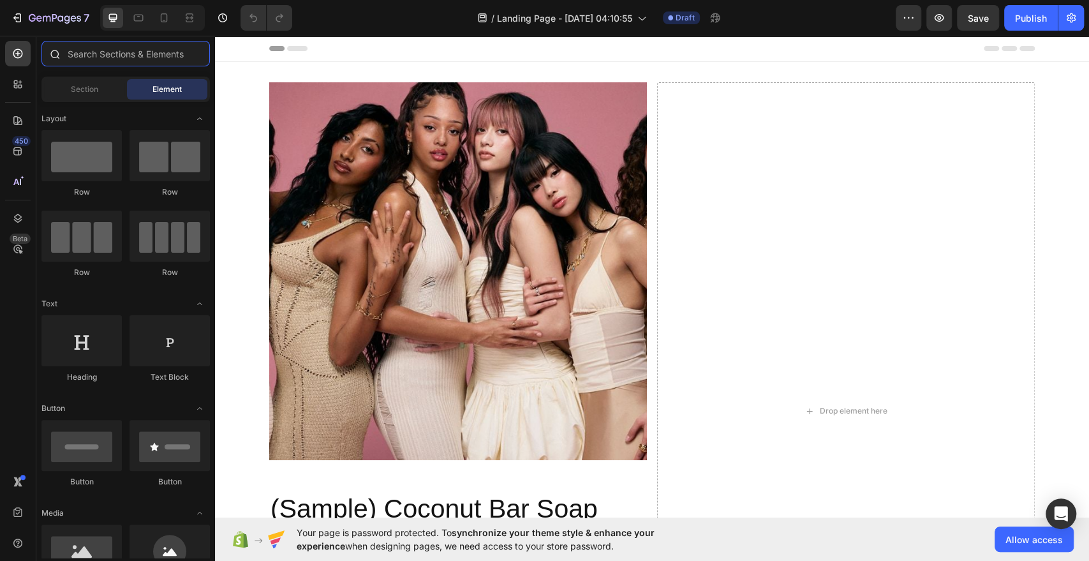
click at [173, 47] on input "text" at bounding box center [125, 54] width 168 height 26
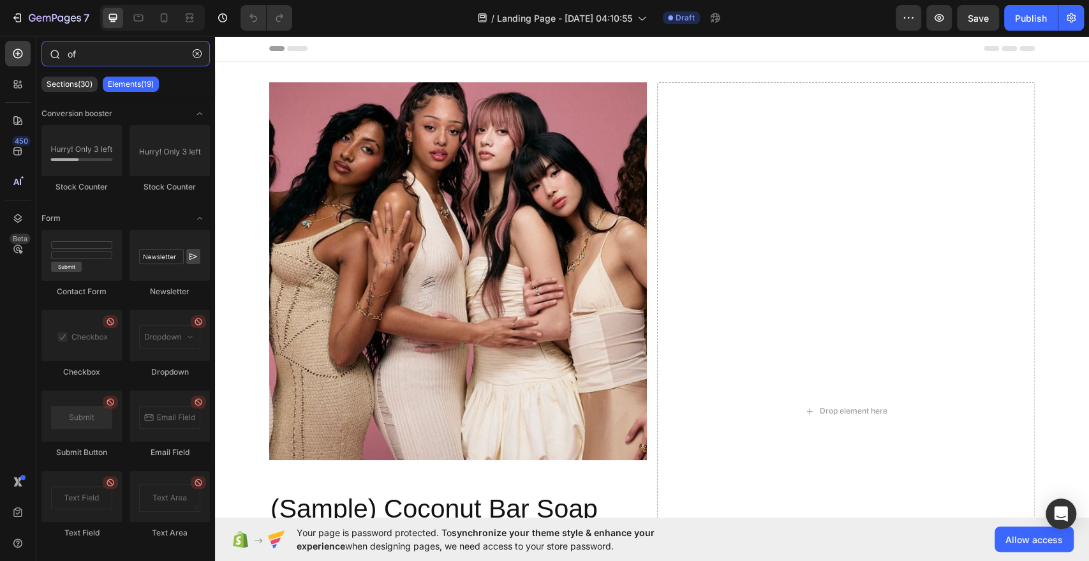
type input "o"
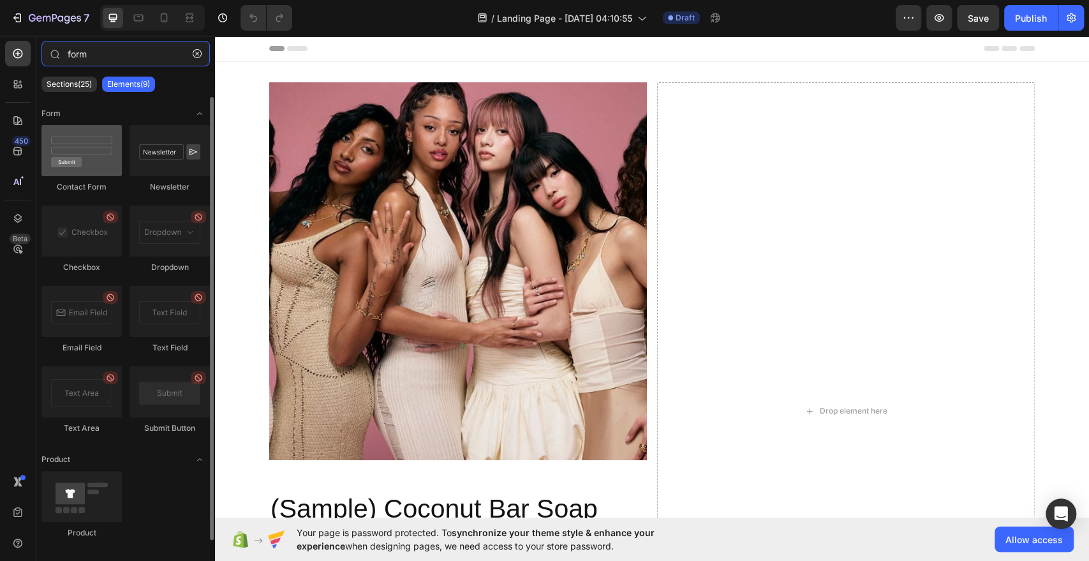
type input "form"
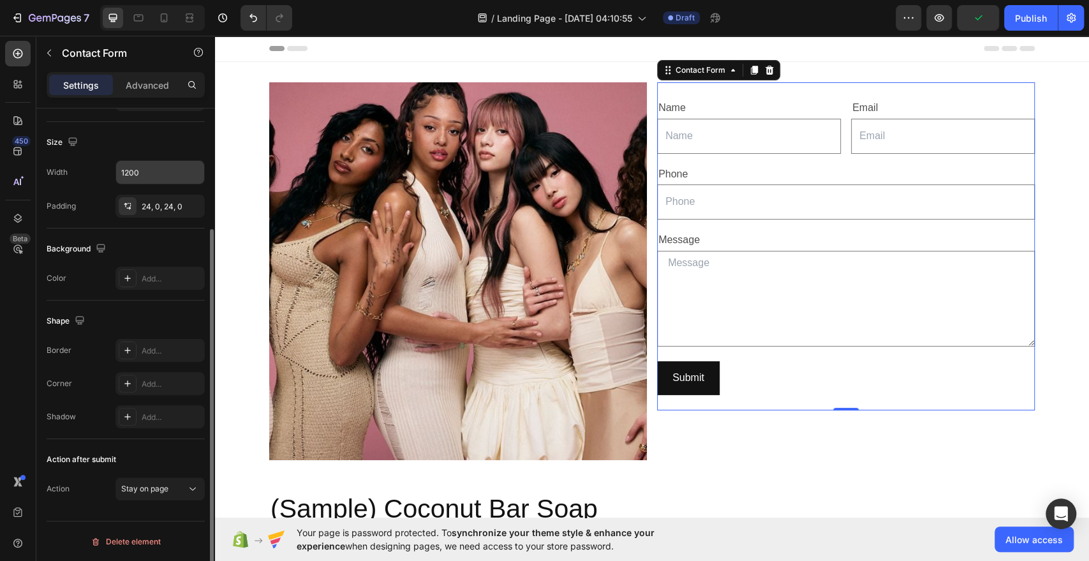
scroll to position [160, 0]
click at [185, 490] on div "Stay on page" at bounding box center [153, 489] width 65 height 11
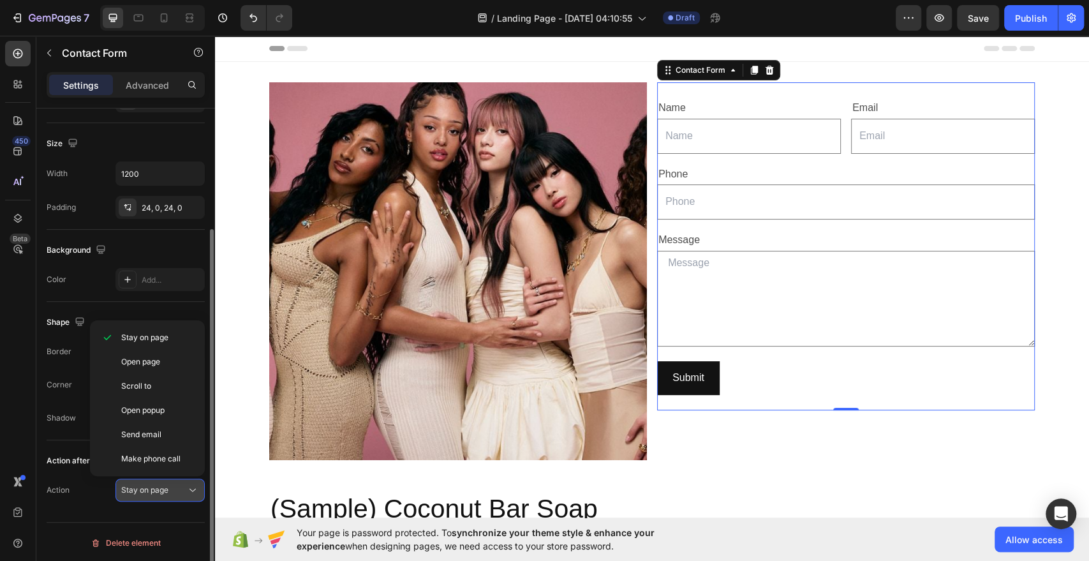
click at [186, 490] on icon at bounding box center [192, 489] width 13 height 13
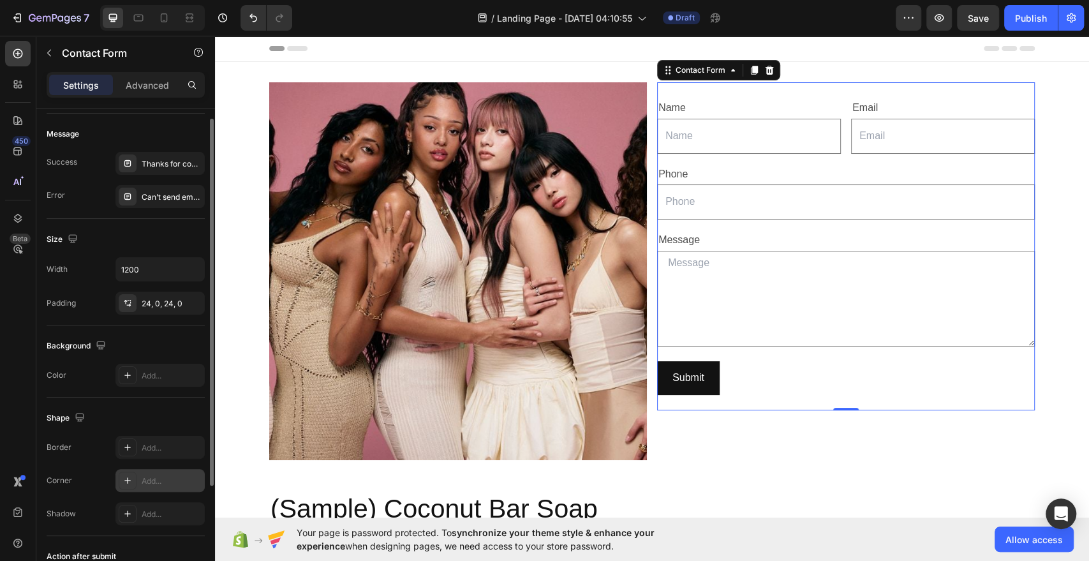
scroll to position [0, 0]
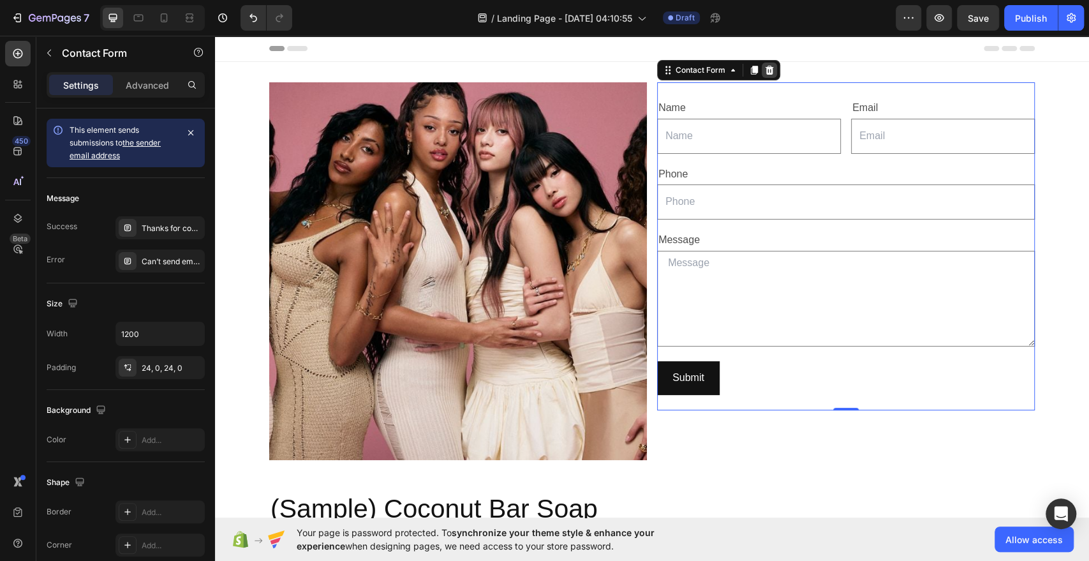
click at [769, 71] on div at bounding box center [768, 69] width 15 height 15
